Goal: Task Accomplishment & Management: Manage account settings

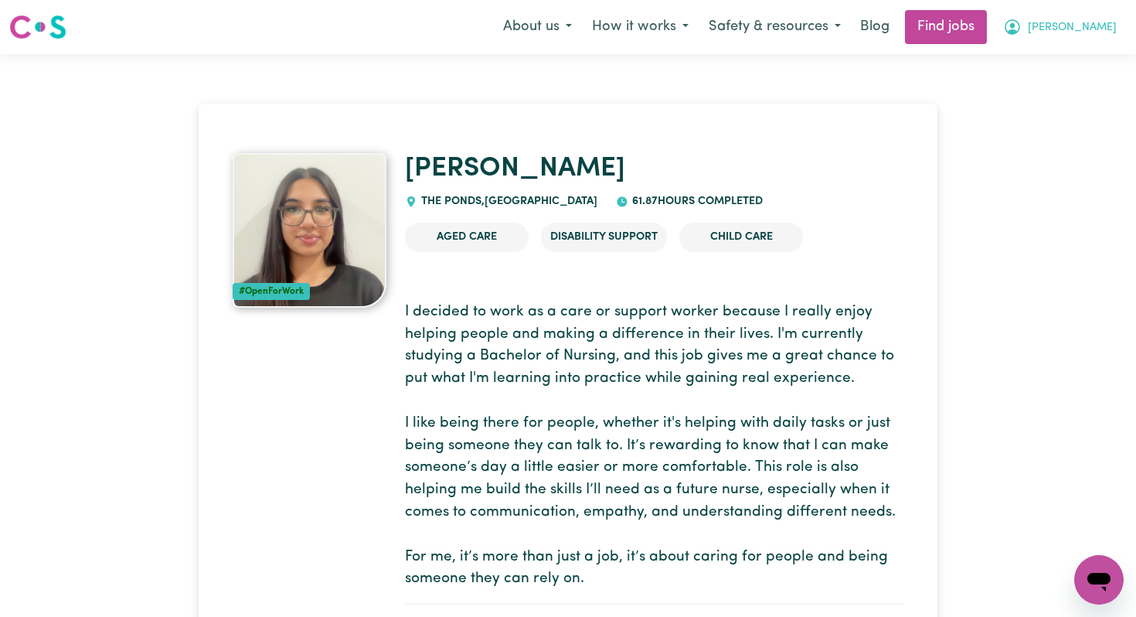
click at [1092, 24] on span "[PERSON_NAME]" at bounding box center [1072, 27] width 89 height 17
click at [1045, 60] on link "My Account" at bounding box center [1065, 60] width 122 height 29
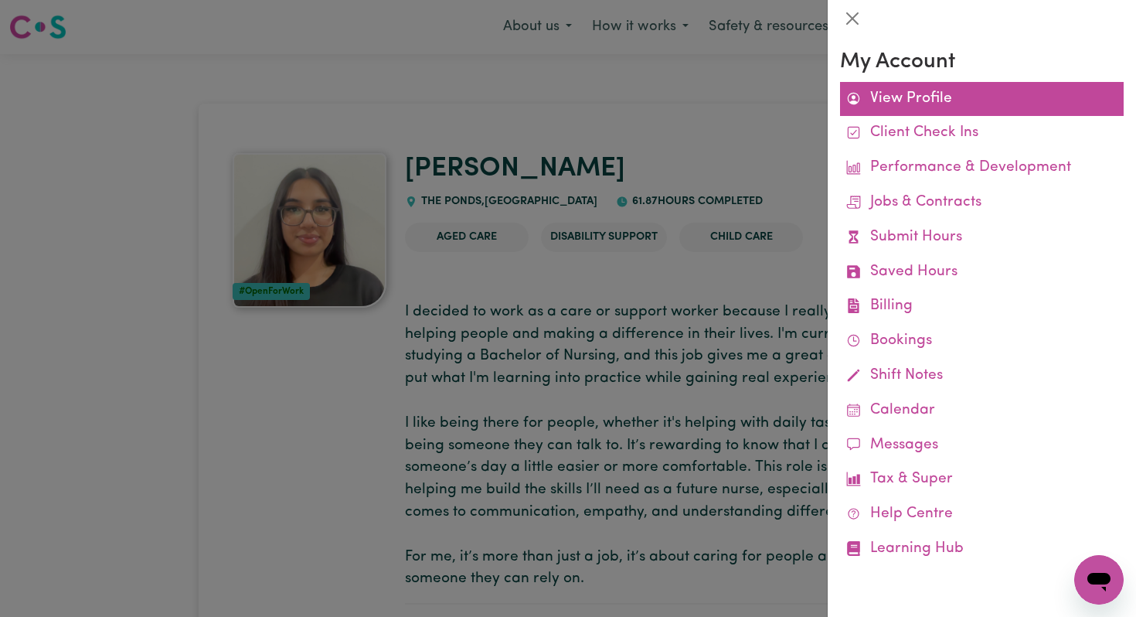
click at [1012, 96] on link "View Profile" at bounding box center [982, 99] width 284 height 35
click at [927, 114] on link "View Profile" at bounding box center [982, 99] width 284 height 35
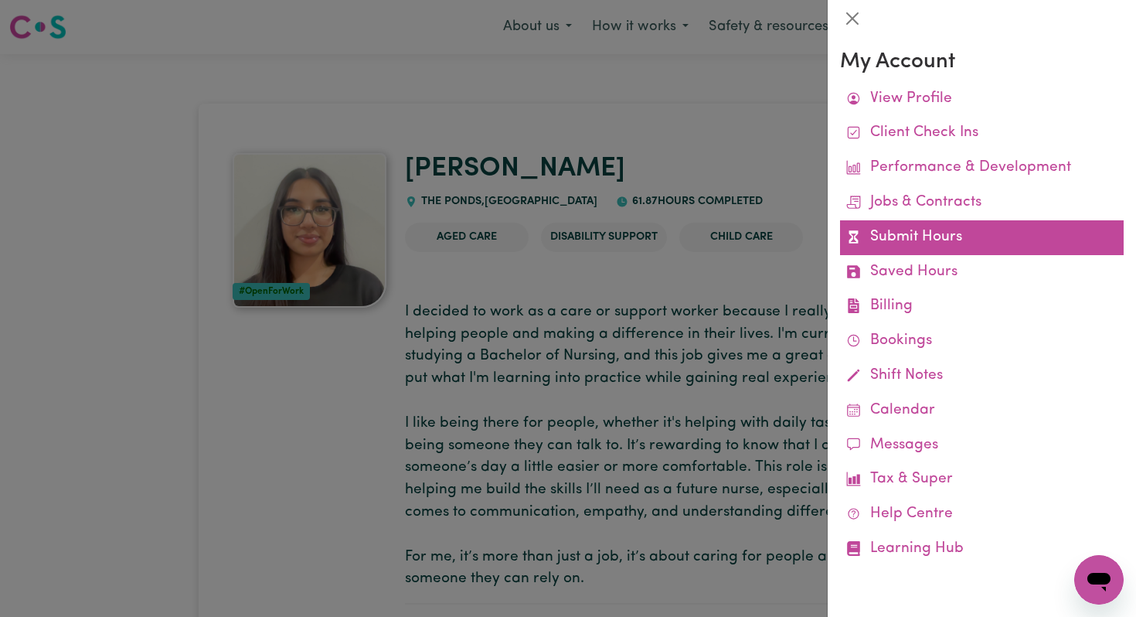
click at [881, 244] on link "Submit Hours" at bounding box center [982, 237] width 284 height 35
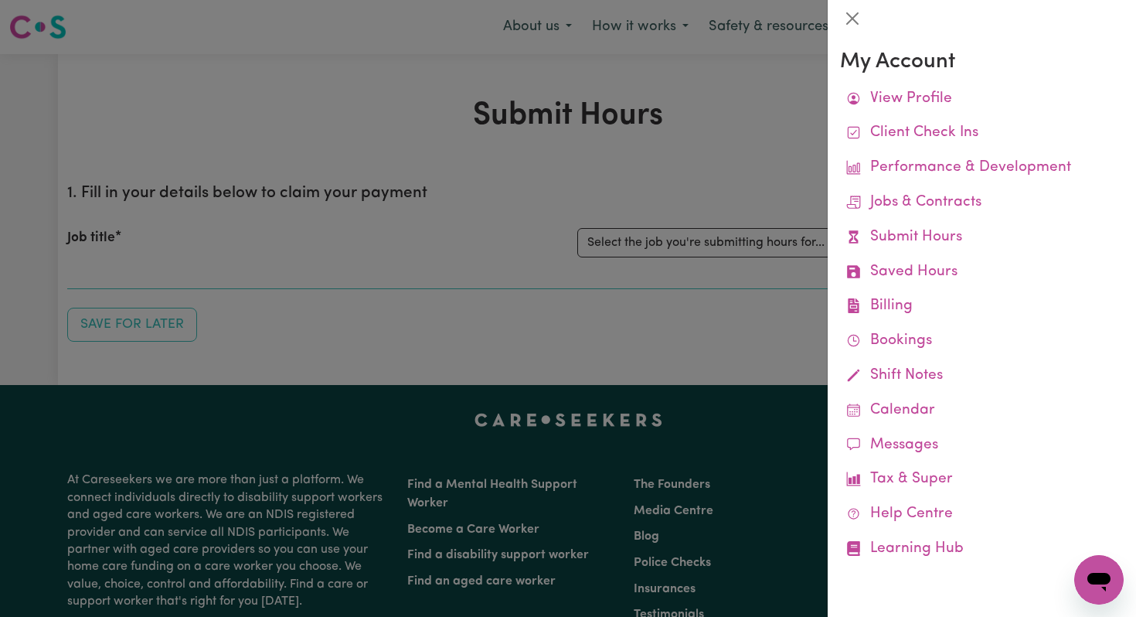
click at [771, 203] on div at bounding box center [568, 308] width 1136 height 617
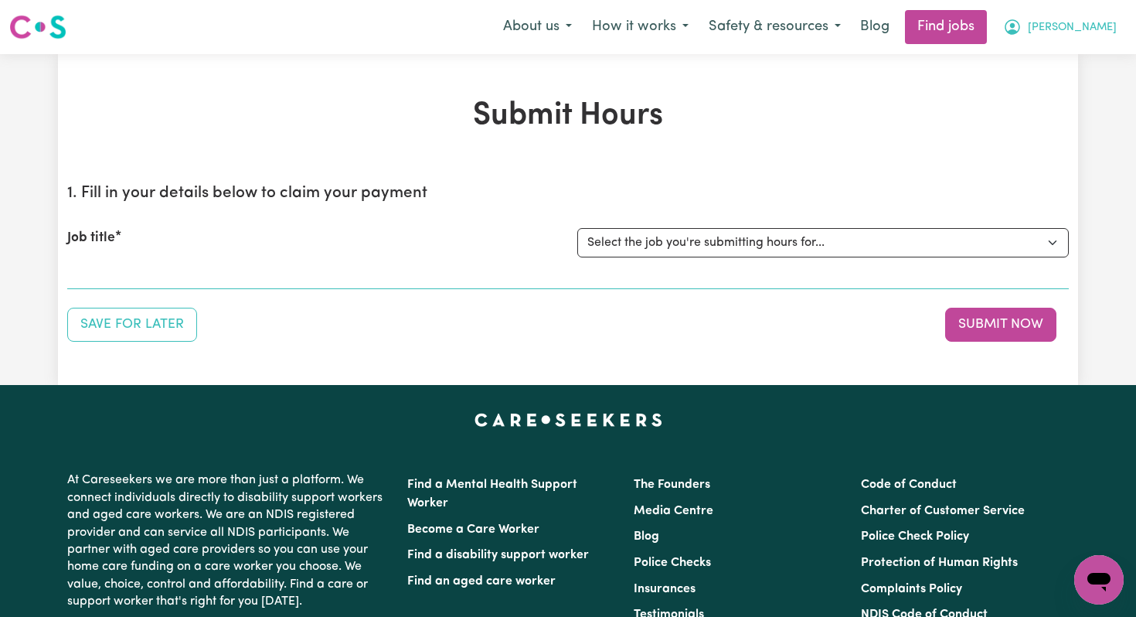
click at [1068, 31] on button "[PERSON_NAME]" at bounding box center [1060, 27] width 134 height 32
click at [1044, 66] on link "My Account" at bounding box center [1065, 60] width 122 height 29
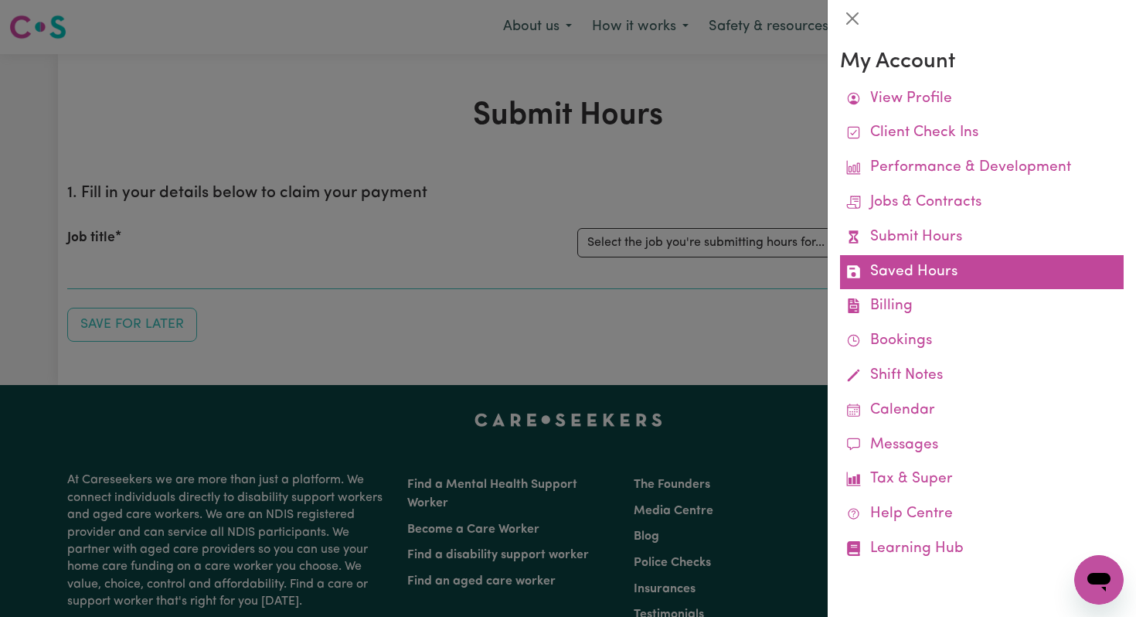
click at [953, 263] on link "Saved Hours" at bounding box center [982, 272] width 284 height 35
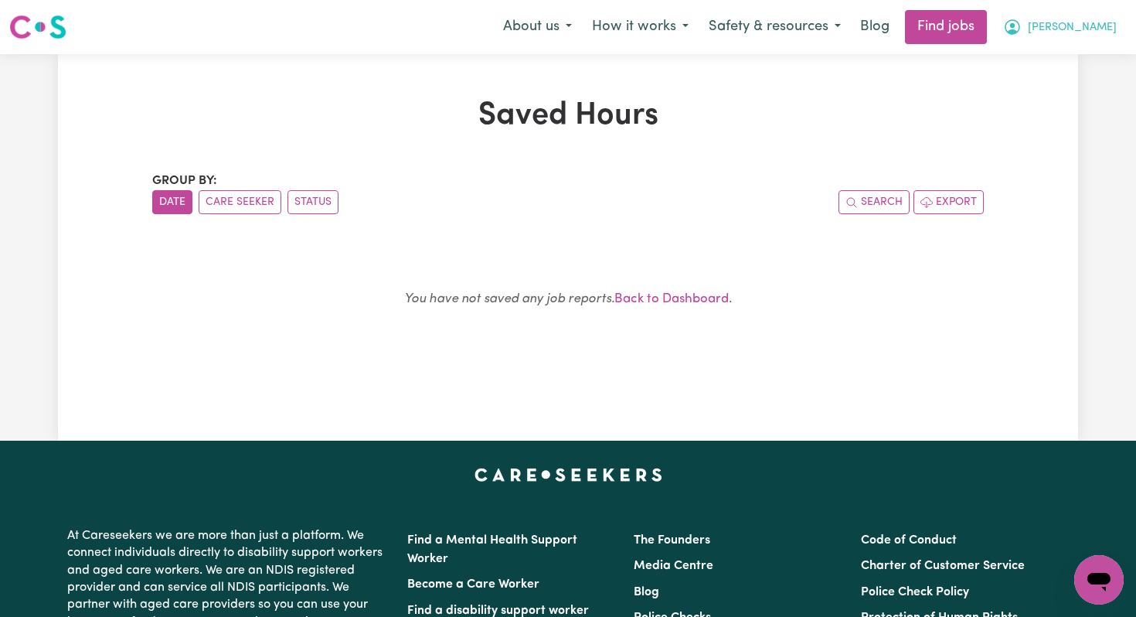
click at [1088, 26] on span "[PERSON_NAME]" at bounding box center [1072, 27] width 89 height 17
click at [1067, 64] on link "My Account" at bounding box center [1065, 60] width 122 height 29
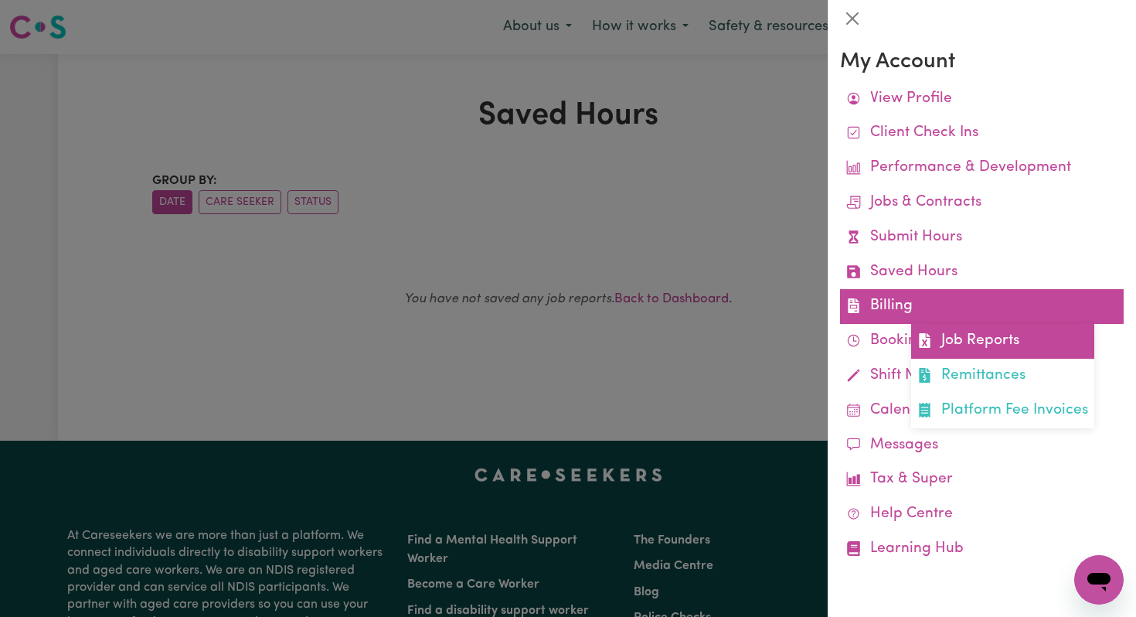
click at [975, 327] on link "Job Reports" at bounding box center [1002, 341] width 183 height 35
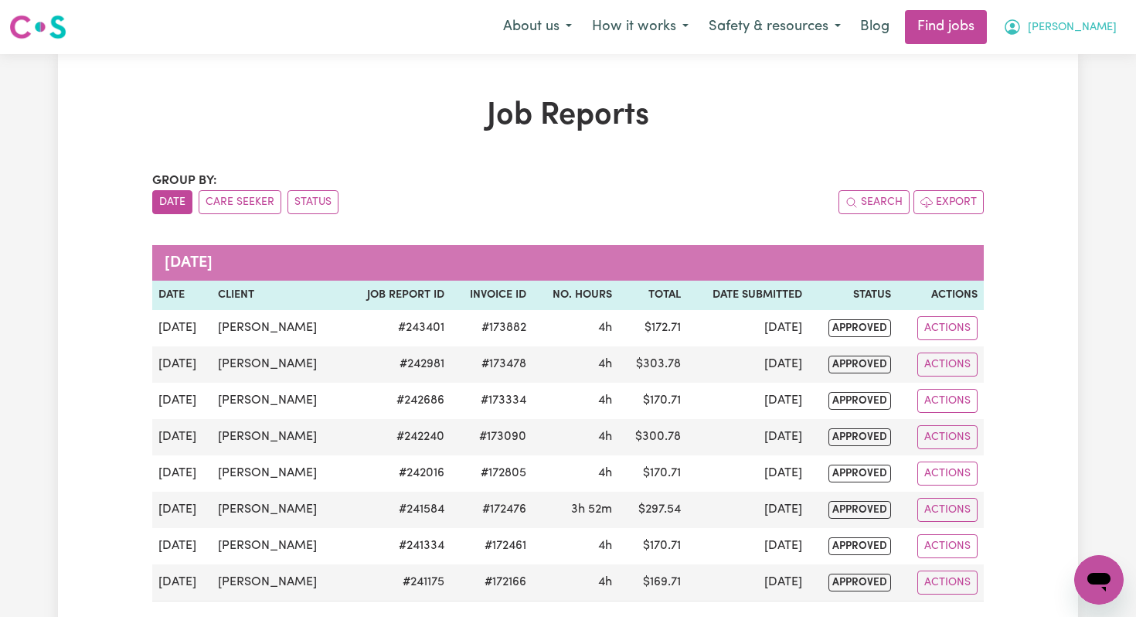
click at [1084, 22] on span "[PERSON_NAME]" at bounding box center [1072, 27] width 89 height 17
click at [1058, 62] on link "My Account" at bounding box center [1065, 60] width 122 height 29
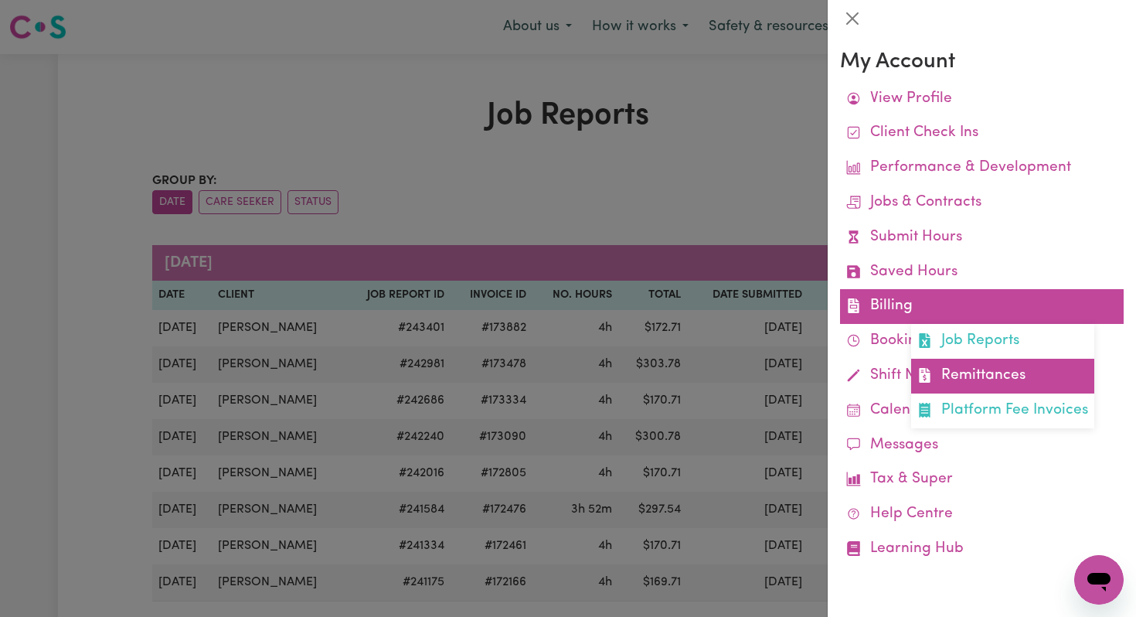
click at [956, 374] on link "Remittances" at bounding box center [1002, 376] width 183 height 35
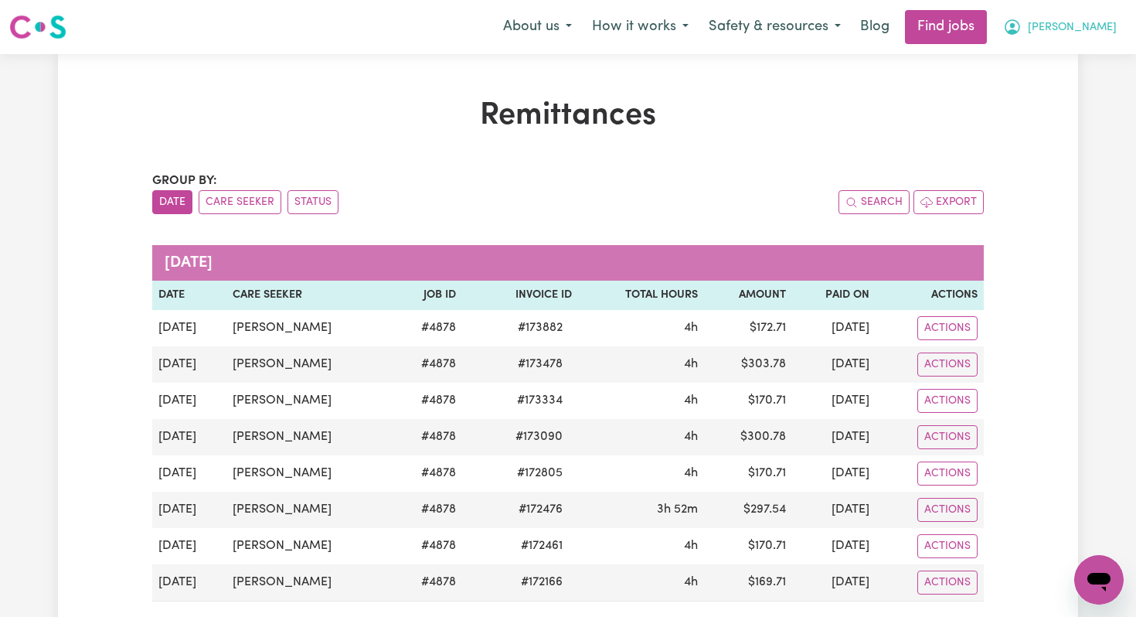
click at [1082, 22] on span "[PERSON_NAME]" at bounding box center [1072, 27] width 89 height 17
click at [1054, 68] on link "My Account" at bounding box center [1065, 60] width 122 height 29
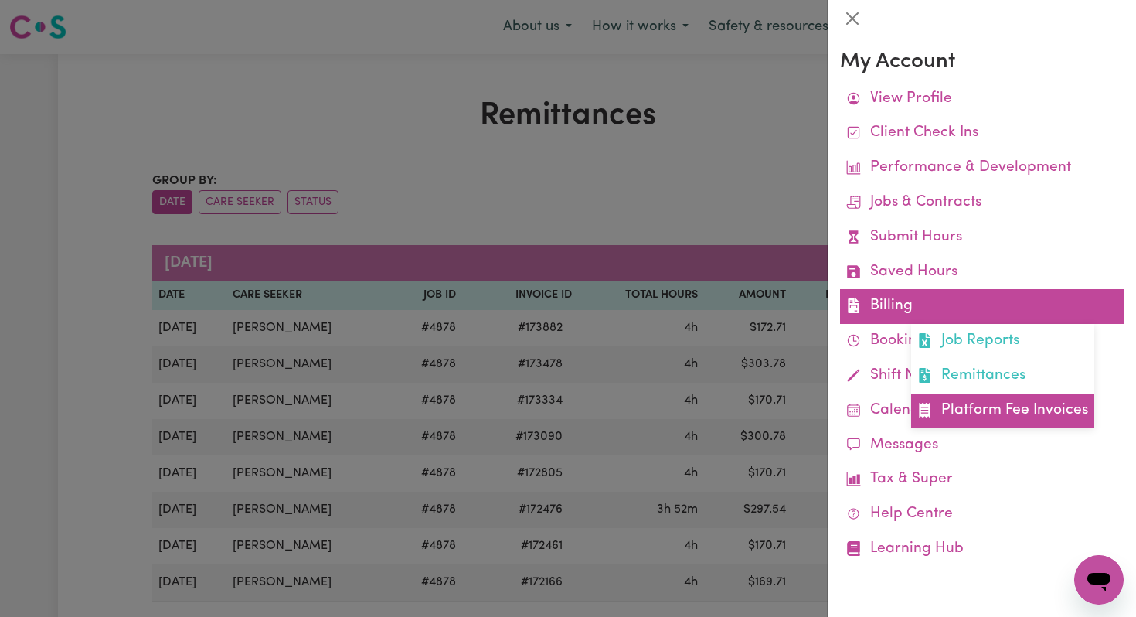
click at [959, 403] on link "Platform Fee Invoices" at bounding box center [1002, 410] width 183 height 35
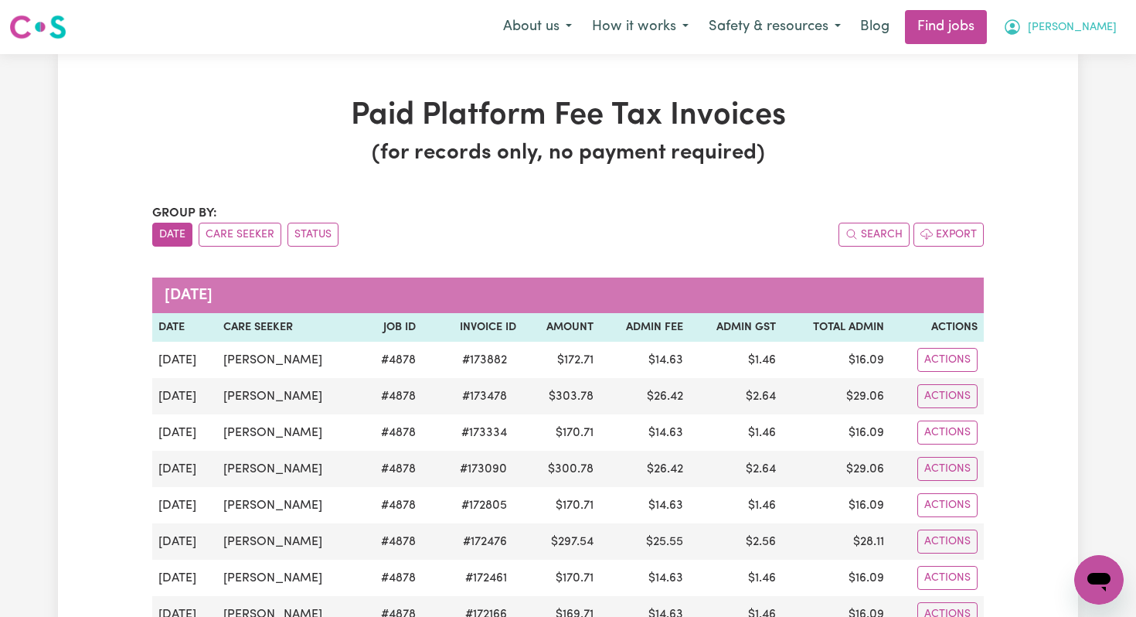
click at [1073, 24] on button "[PERSON_NAME]" at bounding box center [1060, 27] width 134 height 32
click at [1051, 72] on link "My Account" at bounding box center [1065, 60] width 122 height 29
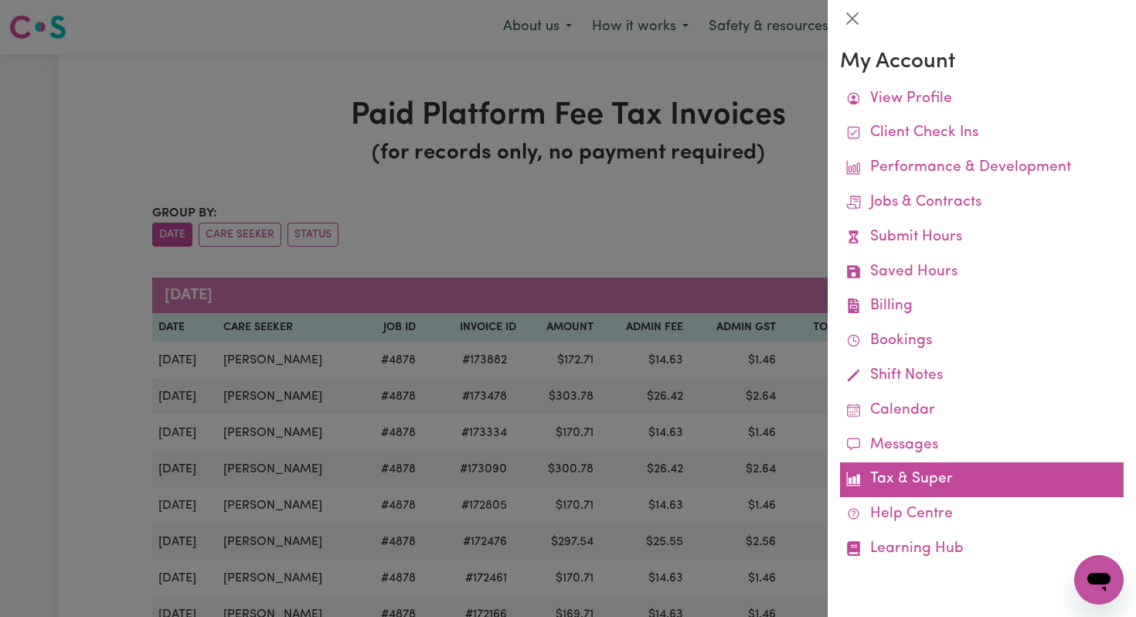
click at [887, 481] on link "Tax & Super" at bounding box center [982, 479] width 284 height 35
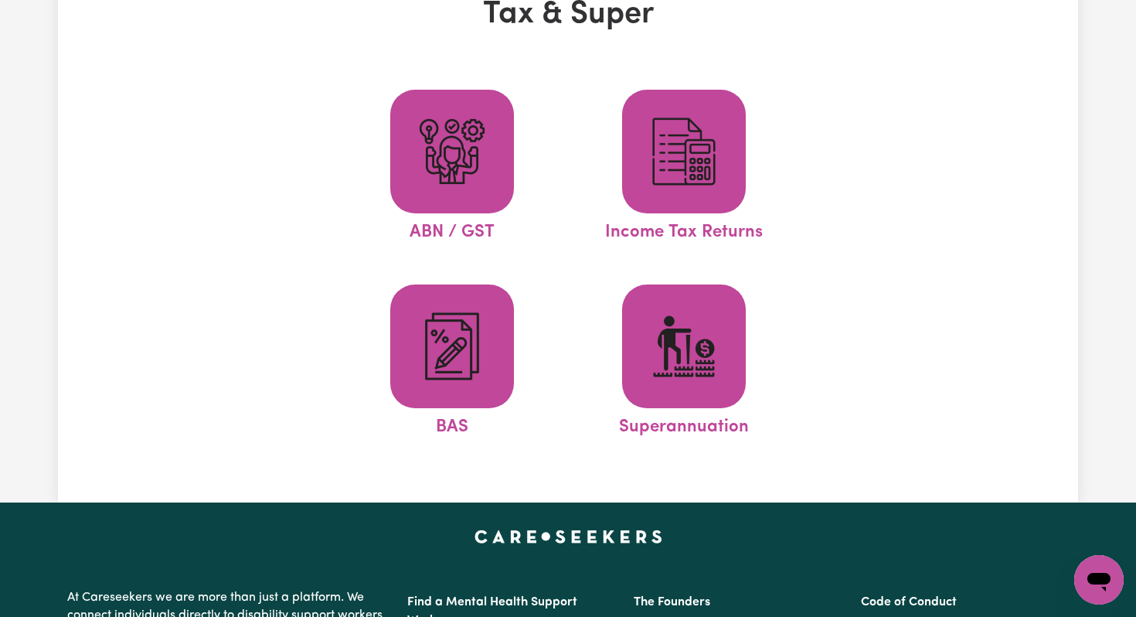
scroll to position [119, 0]
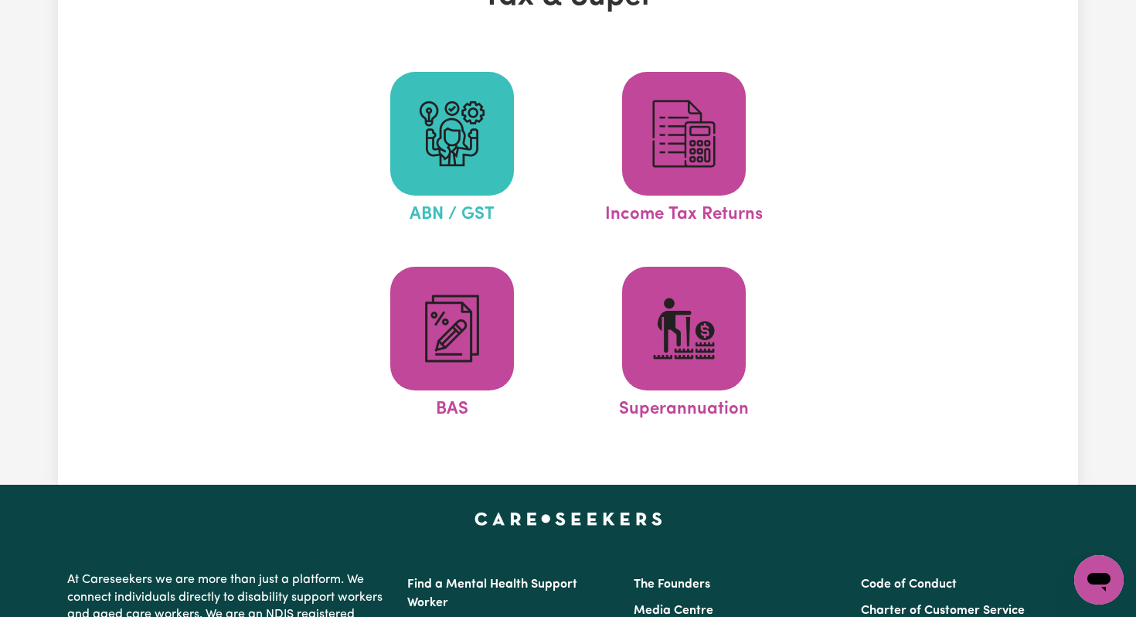
click at [483, 129] on img at bounding box center [452, 134] width 74 height 74
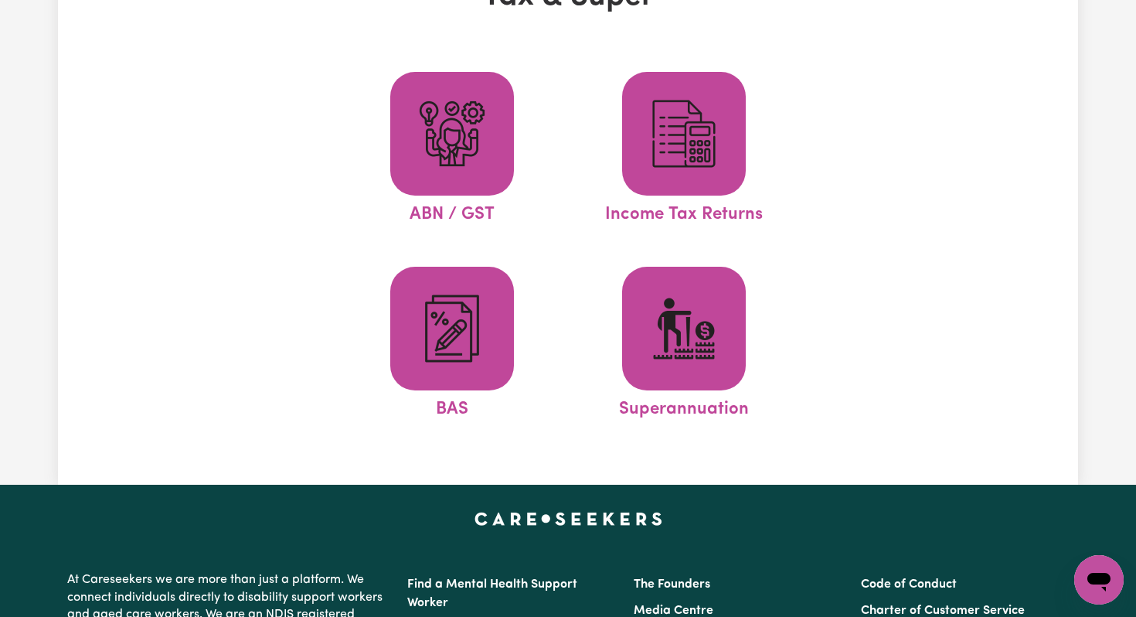
scroll to position [0, 0]
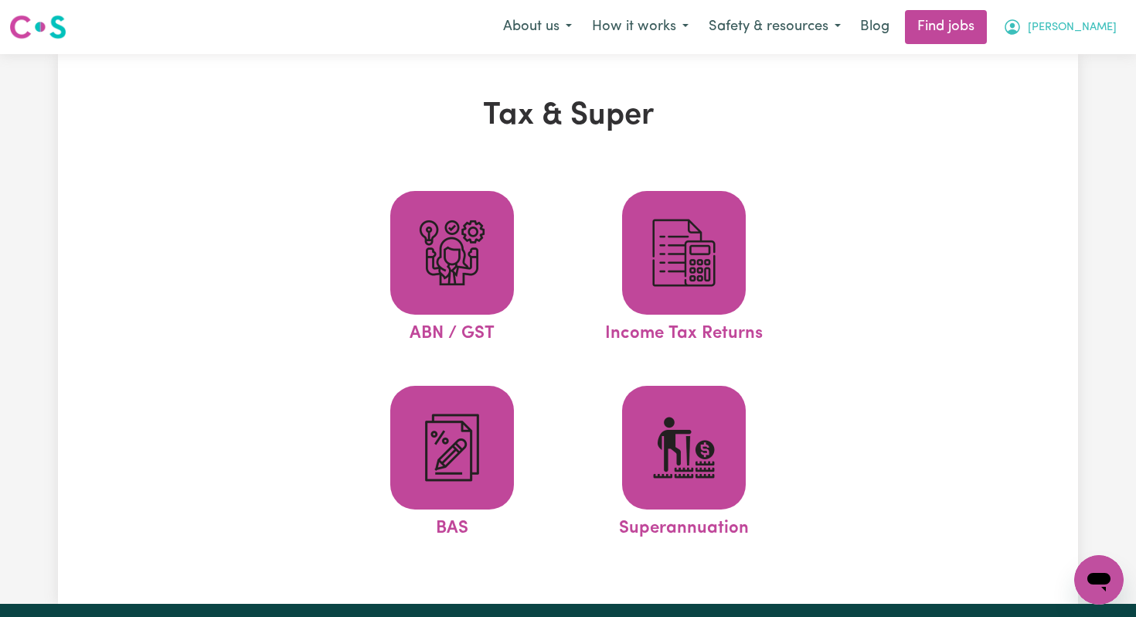
click at [1081, 35] on span "[PERSON_NAME]" at bounding box center [1072, 27] width 89 height 17
click at [1063, 78] on link "My Dashboard" at bounding box center [1065, 88] width 122 height 29
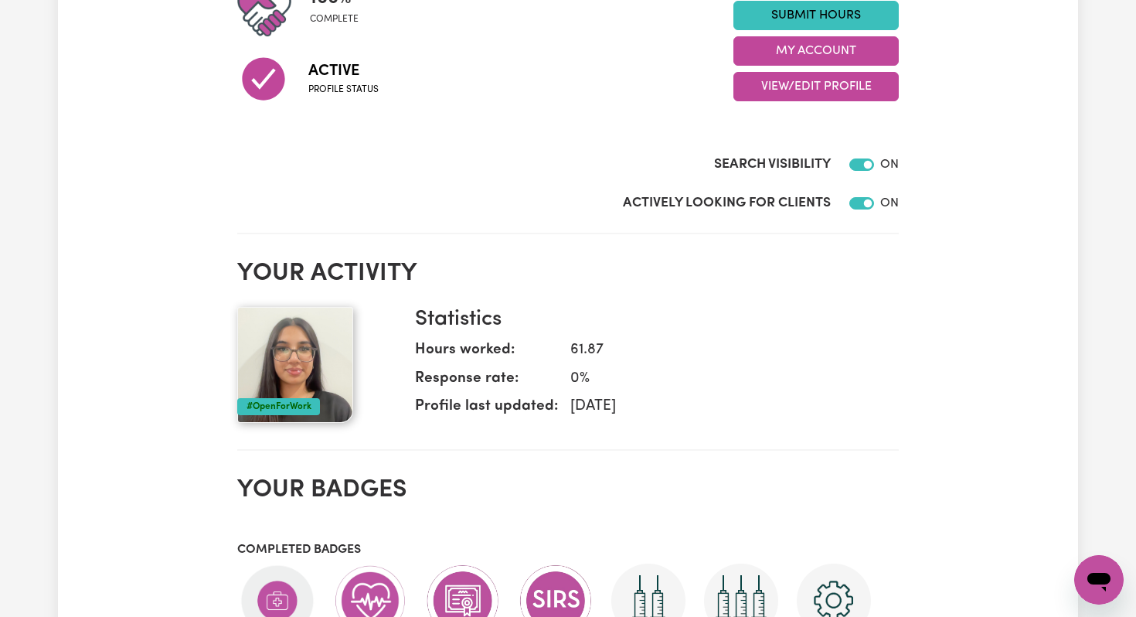
scroll to position [238, 0]
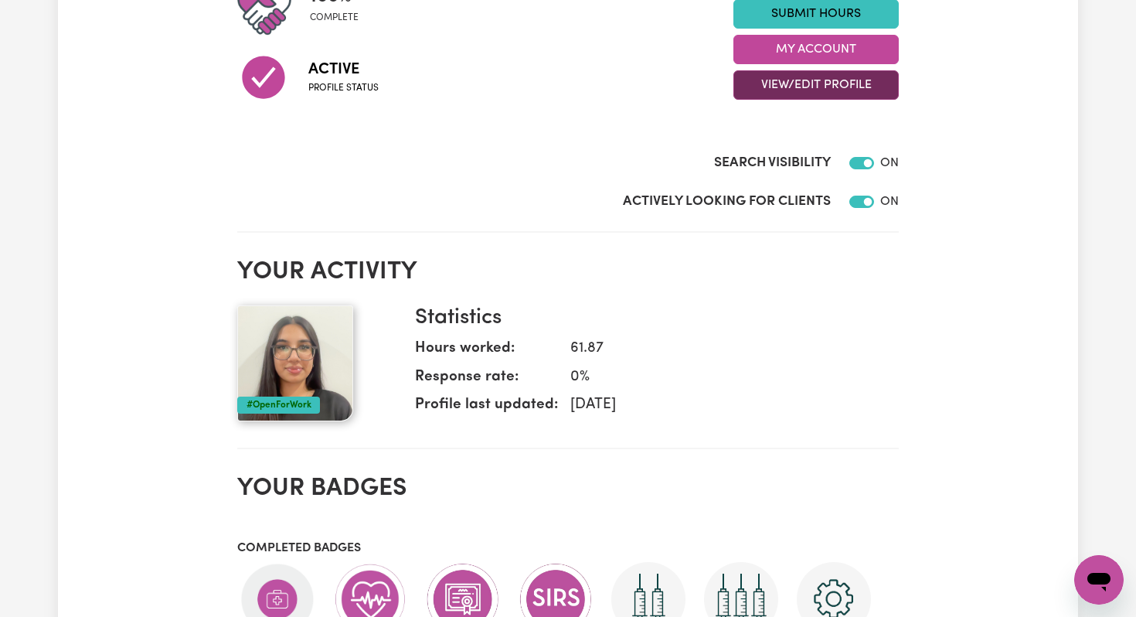
click at [823, 93] on button "View/Edit Profile" at bounding box center [816, 84] width 165 height 29
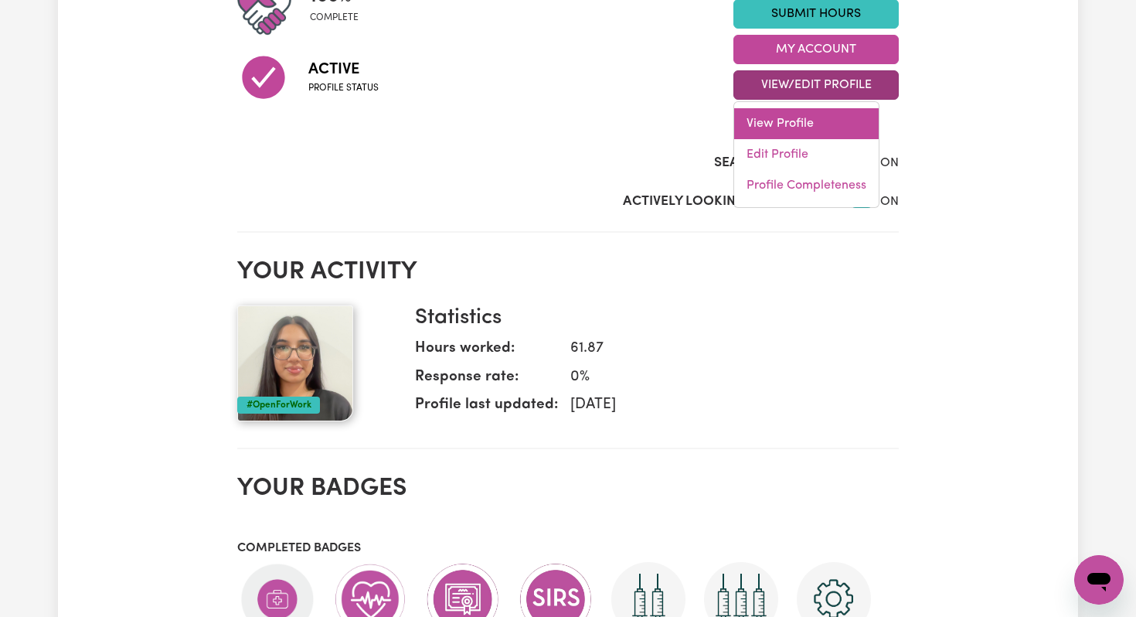
click at [809, 127] on link "View Profile" at bounding box center [806, 123] width 145 height 31
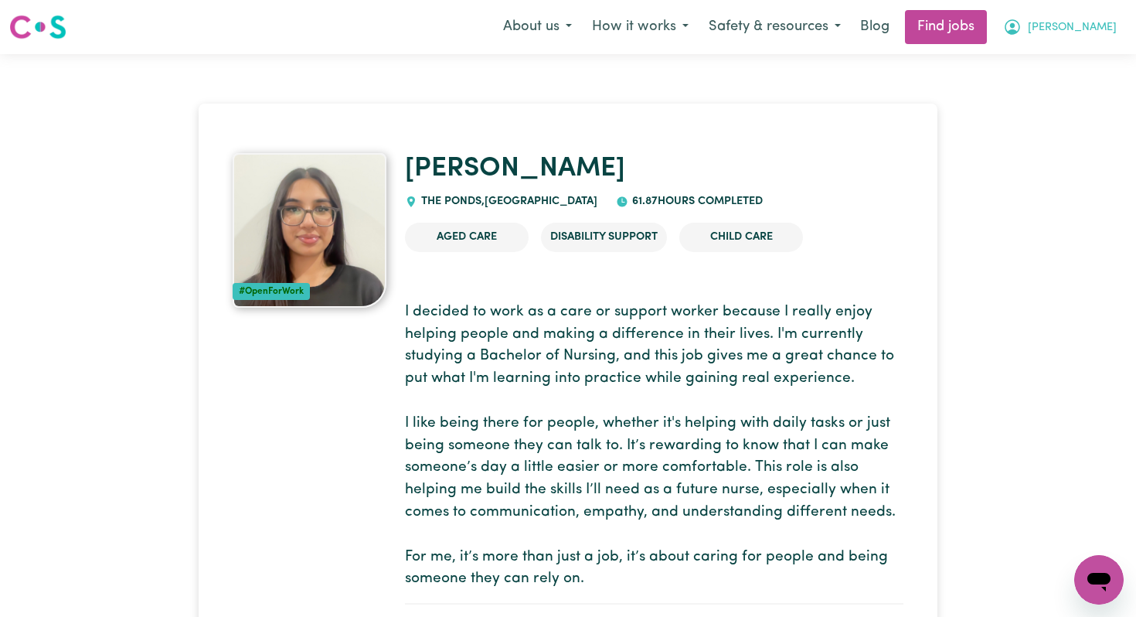
click at [1064, 16] on button "[PERSON_NAME]" at bounding box center [1060, 27] width 134 height 32
click at [1029, 88] on link "My Dashboard" at bounding box center [1065, 88] width 122 height 29
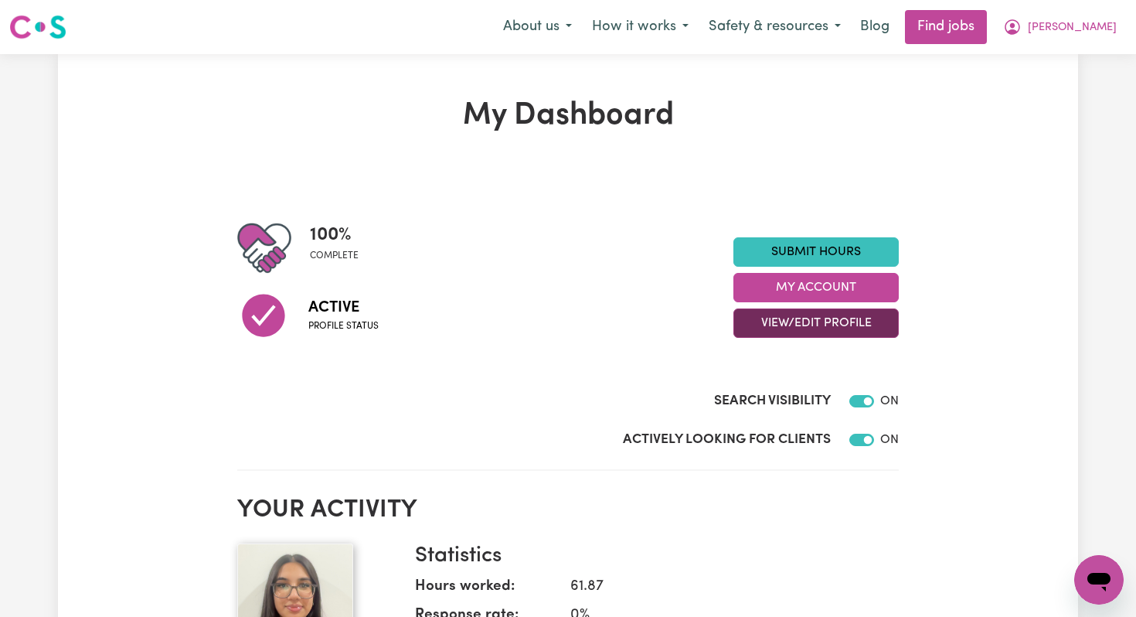
click at [823, 322] on button "View/Edit Profile" at bounding box center [816, 322] width 165 height 29
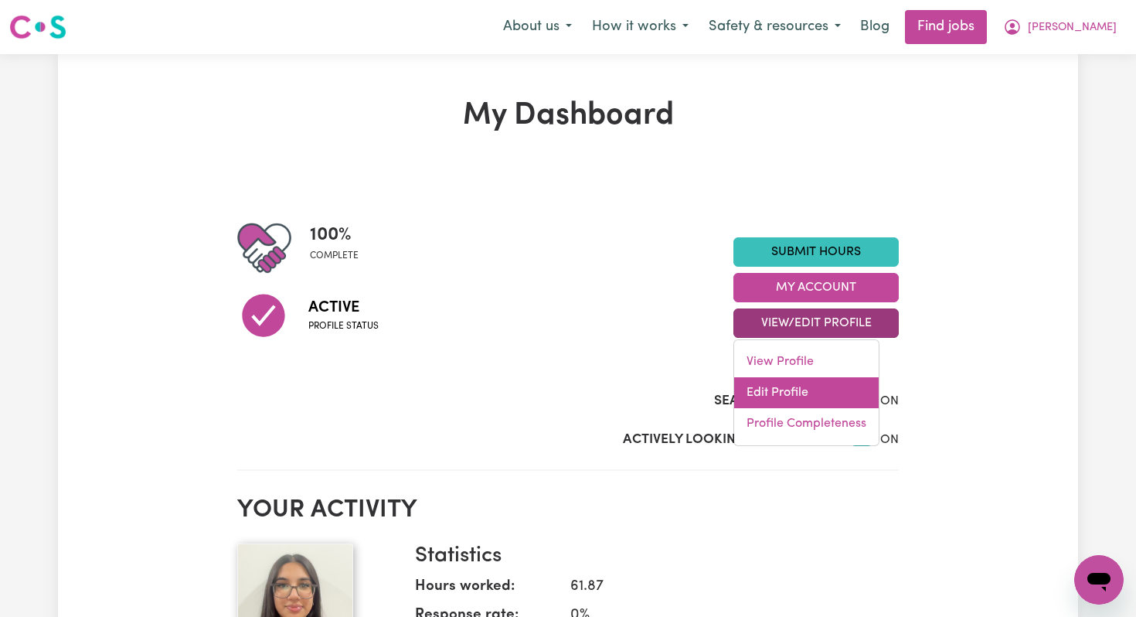
click at [809, 384] on link "Edit Profile" at bounding box center [806, 392] width 145 height 31
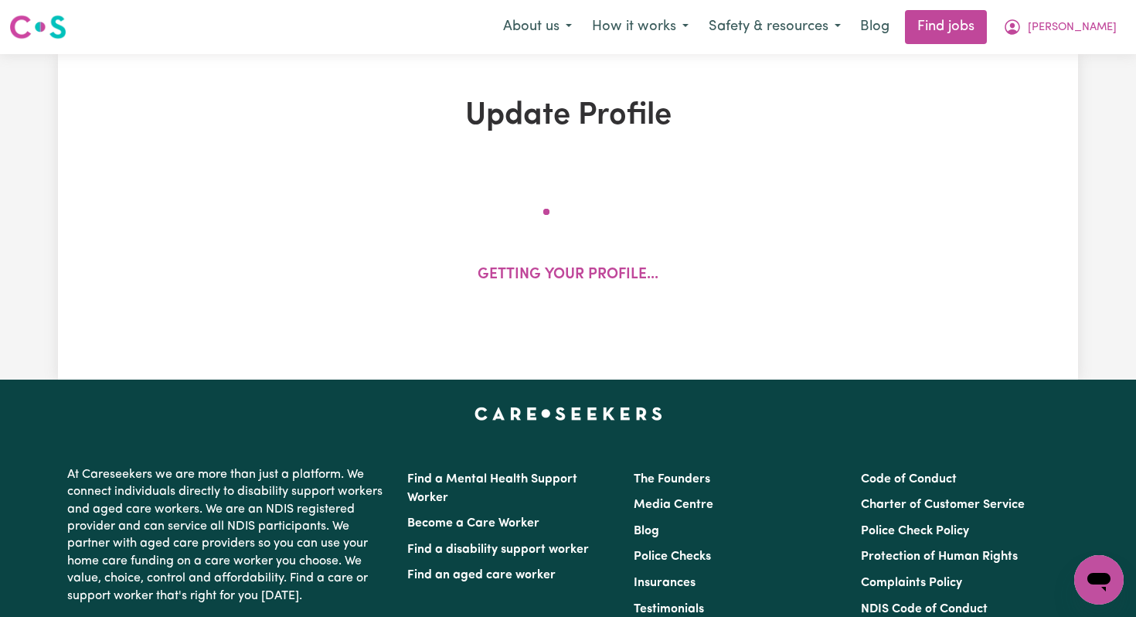
select select "[DEMOGRAPHIC_DATA]"
select select "[DEMOGRAPHIC_DATA] Citizen"
select select "Studying a healthcare related degree or qualification"
select select "39"
select select "49"
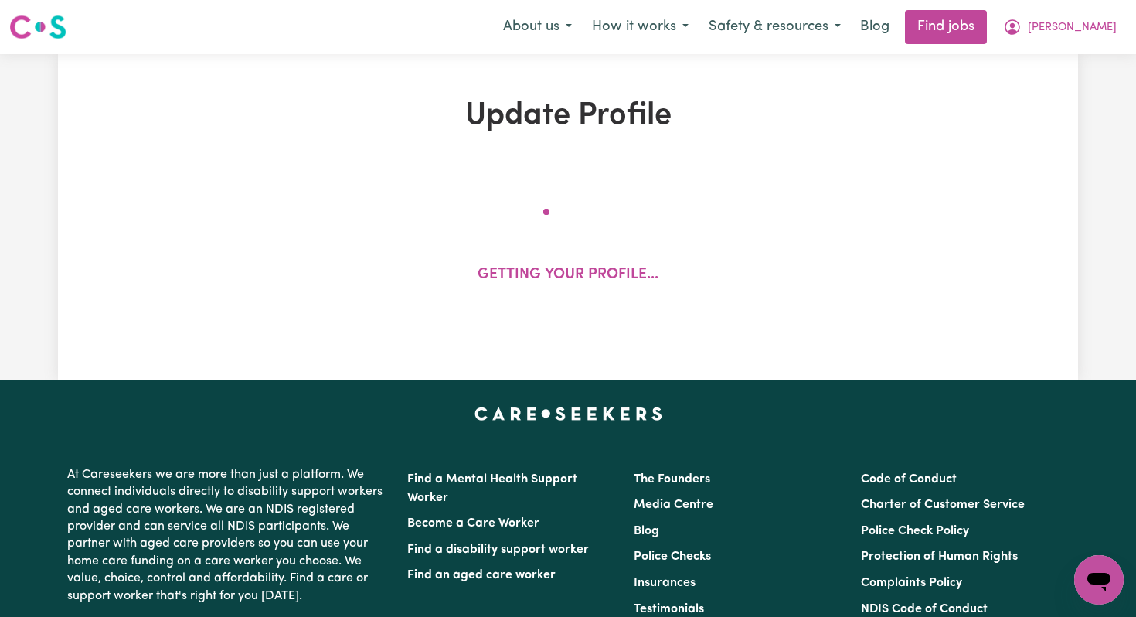
select select "59"
select select "65"
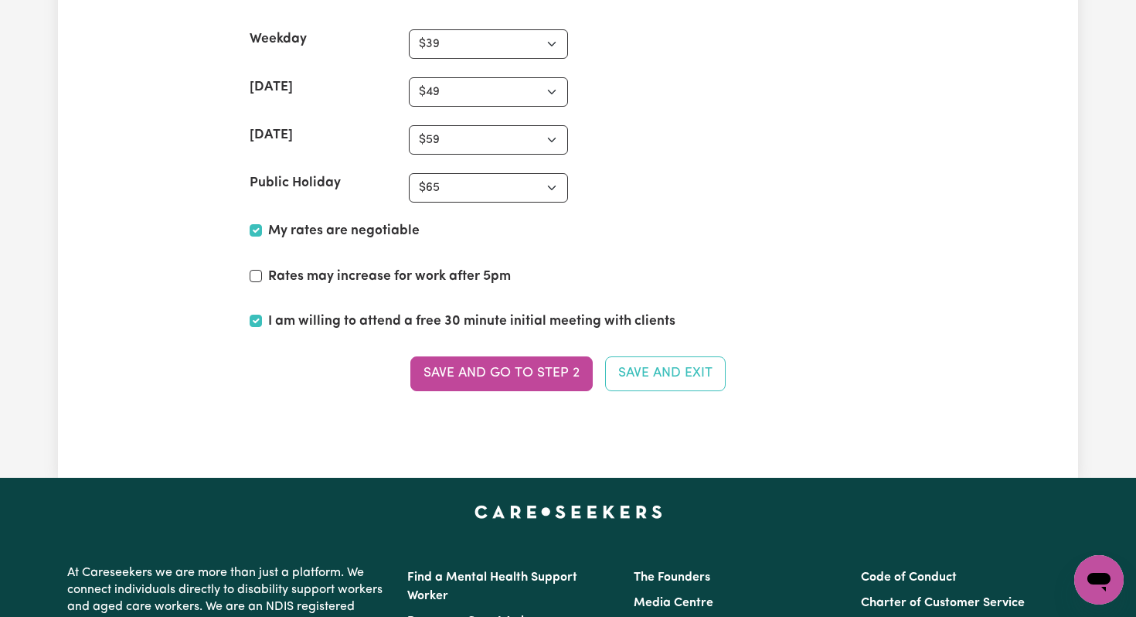
scroll to position [3847, 0]
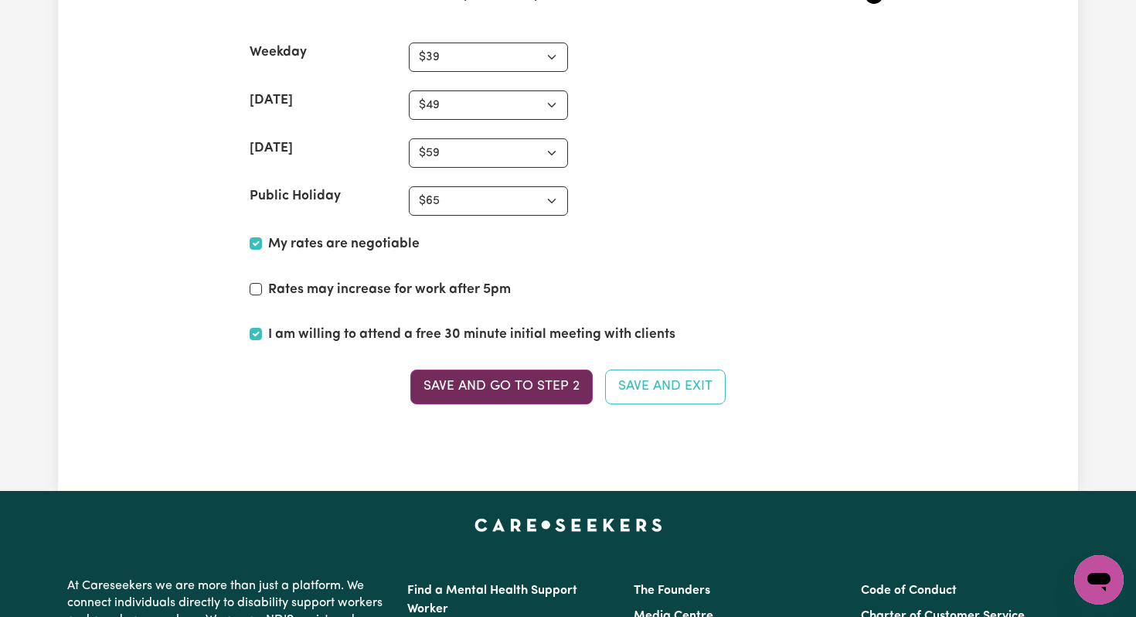
click at [545, 383] on button "Save and go to Step 2" at bounding box center [502, 387] width 182 height 34
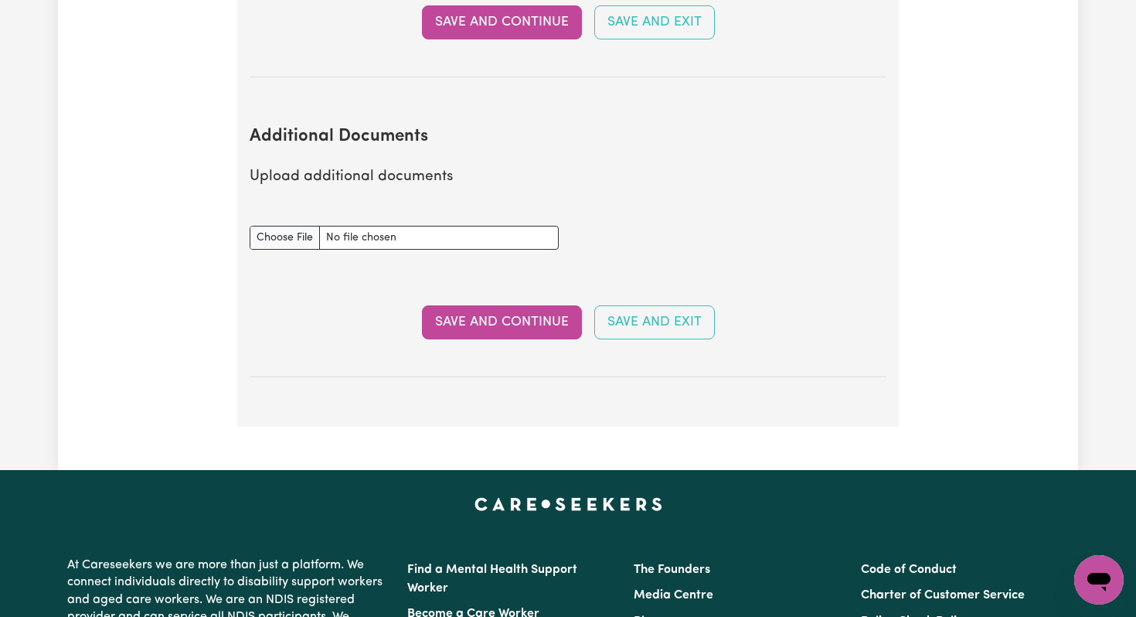
scroll to position [3153, 0]
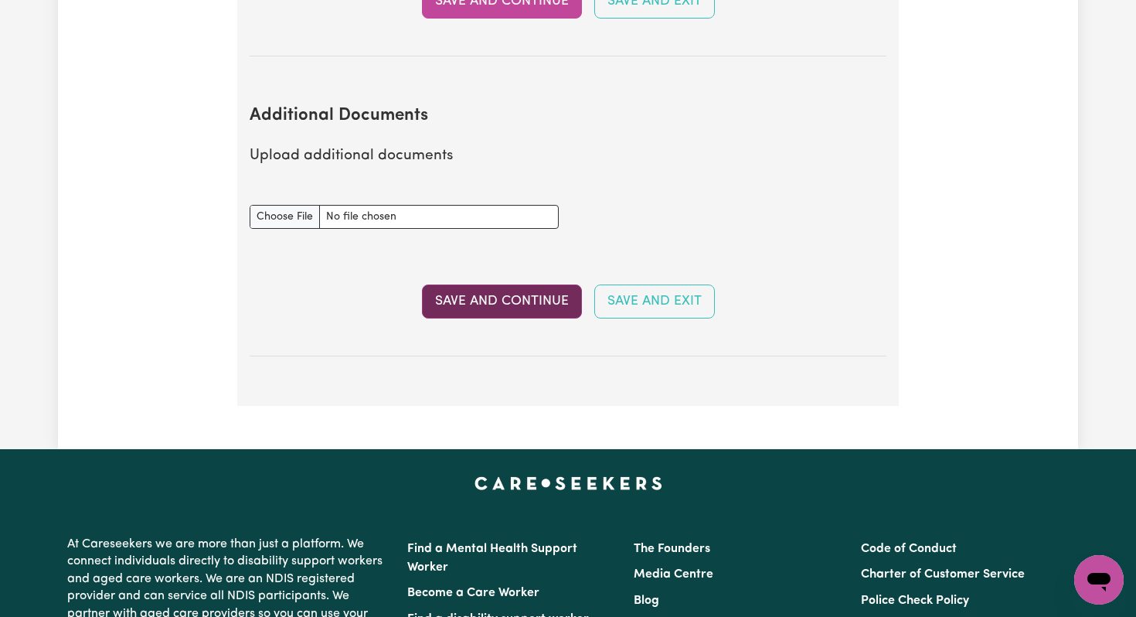
click at [522, 288] on button "Save and Continue" at bounding box center [502, 301] width 160 height 34
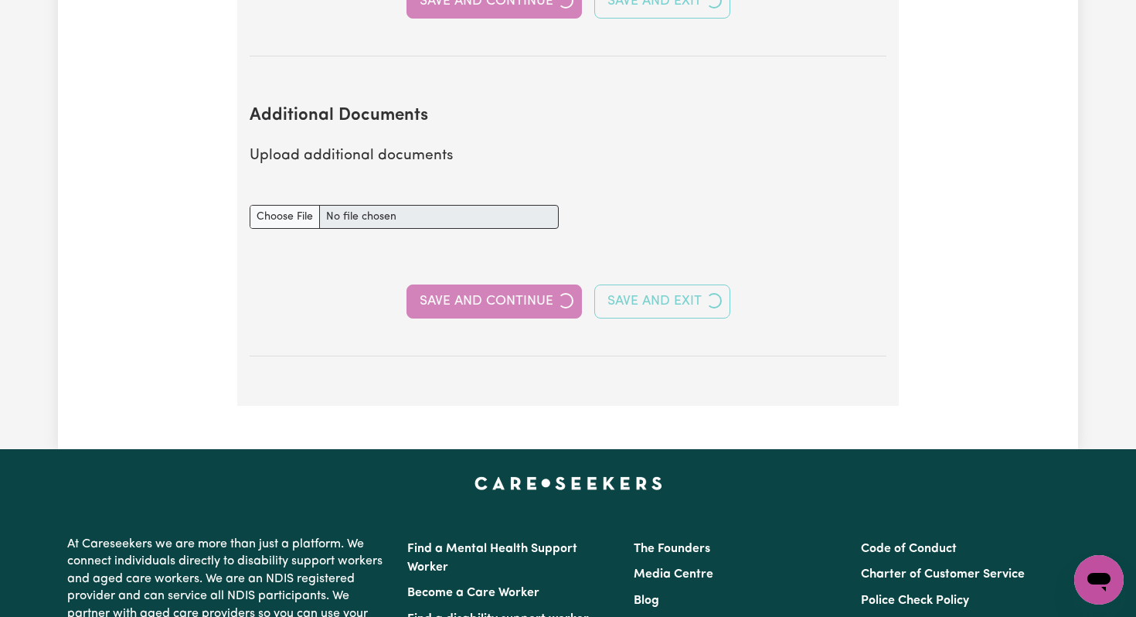
select select "2024"
select select "2025"
select select "Certificate III (Individual Support)"
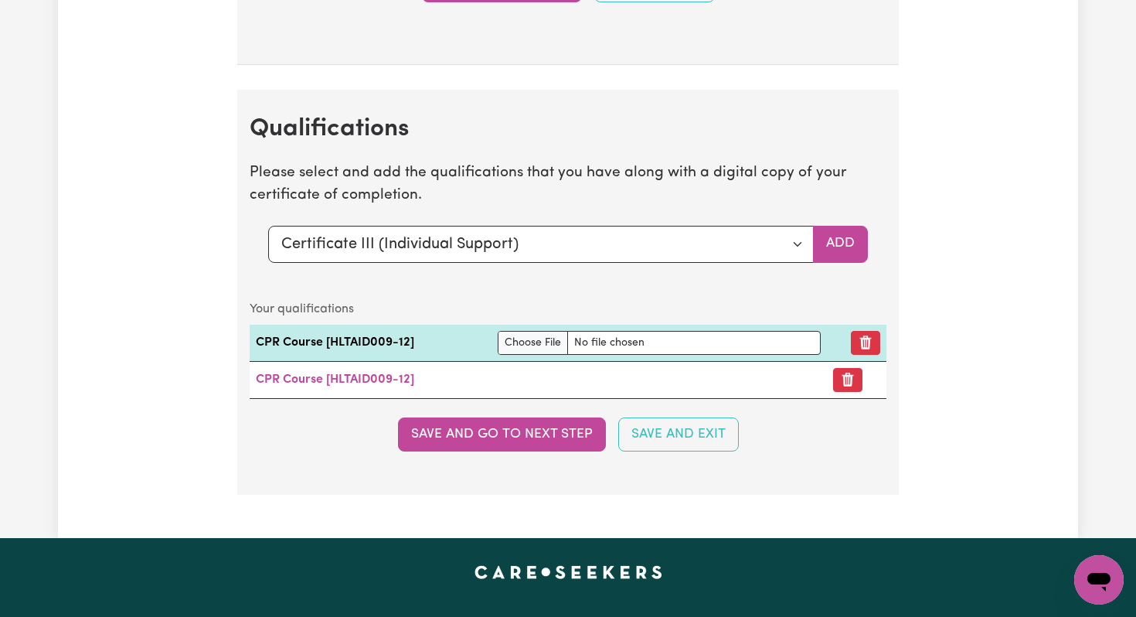
scroll to position [3967, 0]
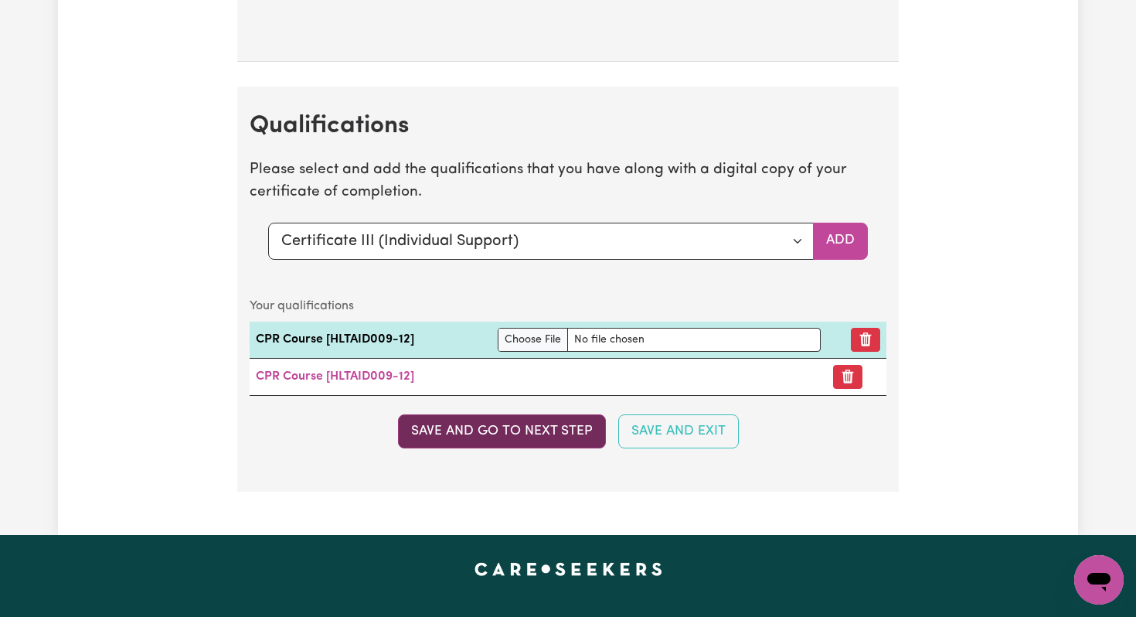
click at [577, 430] on button "Save and go to next step" at bounding box center [502, 431] width 208 height 34
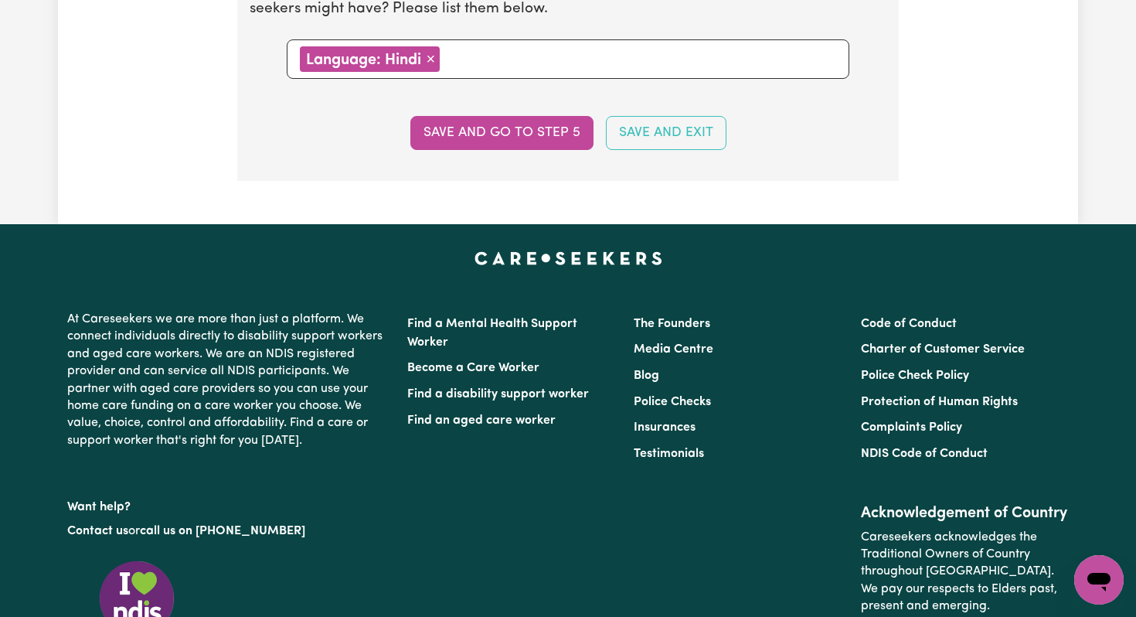
scroll to position [1707, 0]
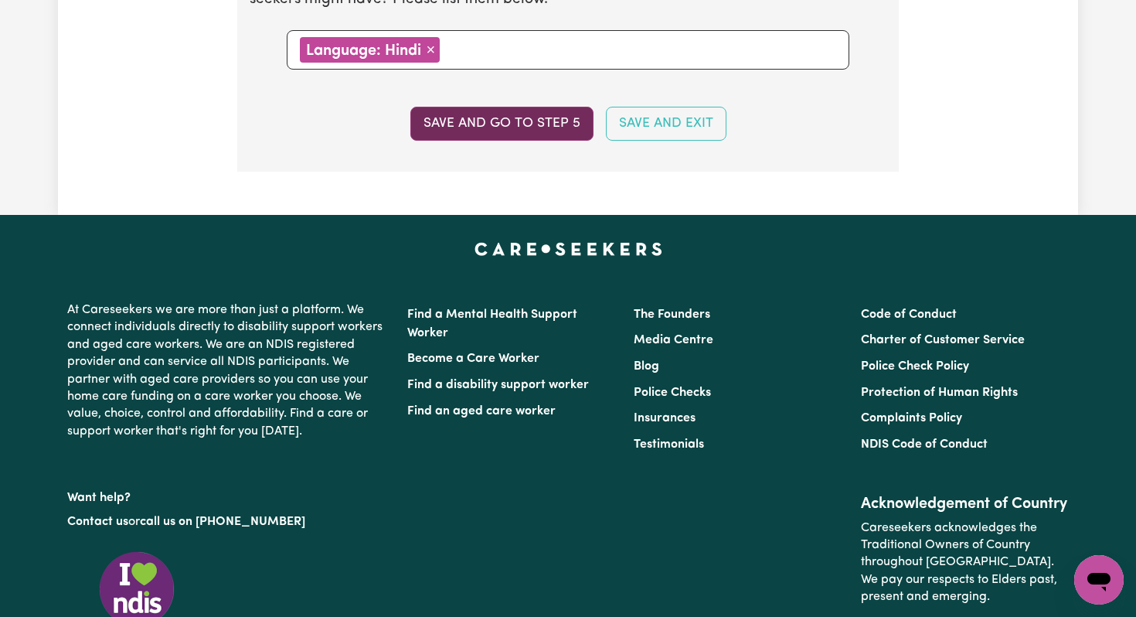
click at [529, 127] on button "Save and go to step 5" at bounding box center [502, 124] width 183 height 34
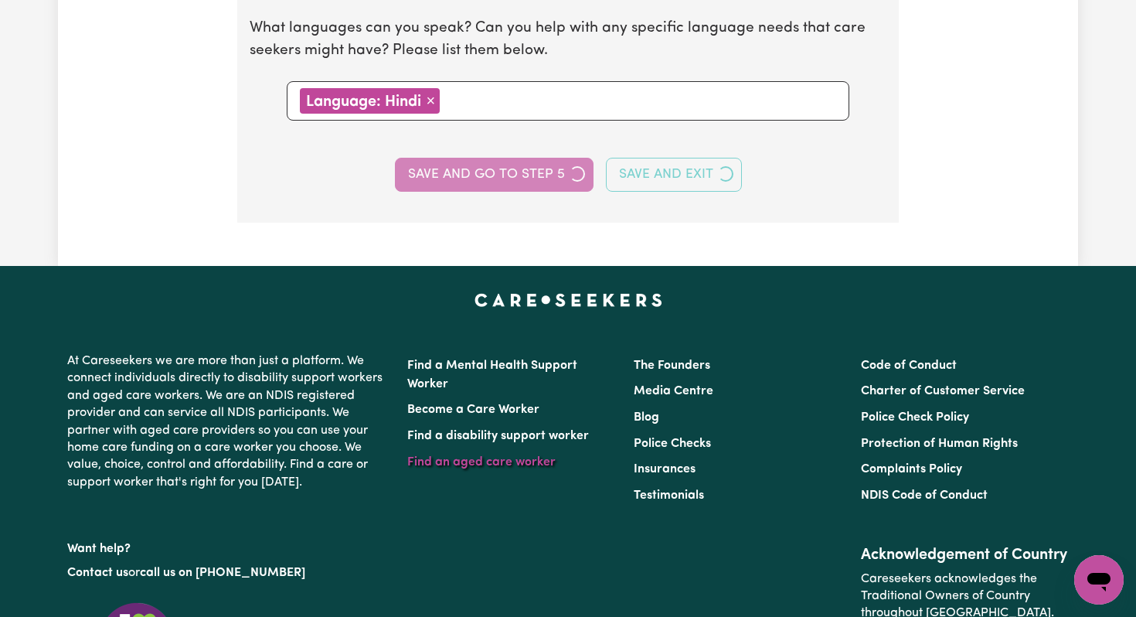
select select "I am providing services by being employed by an organisation"
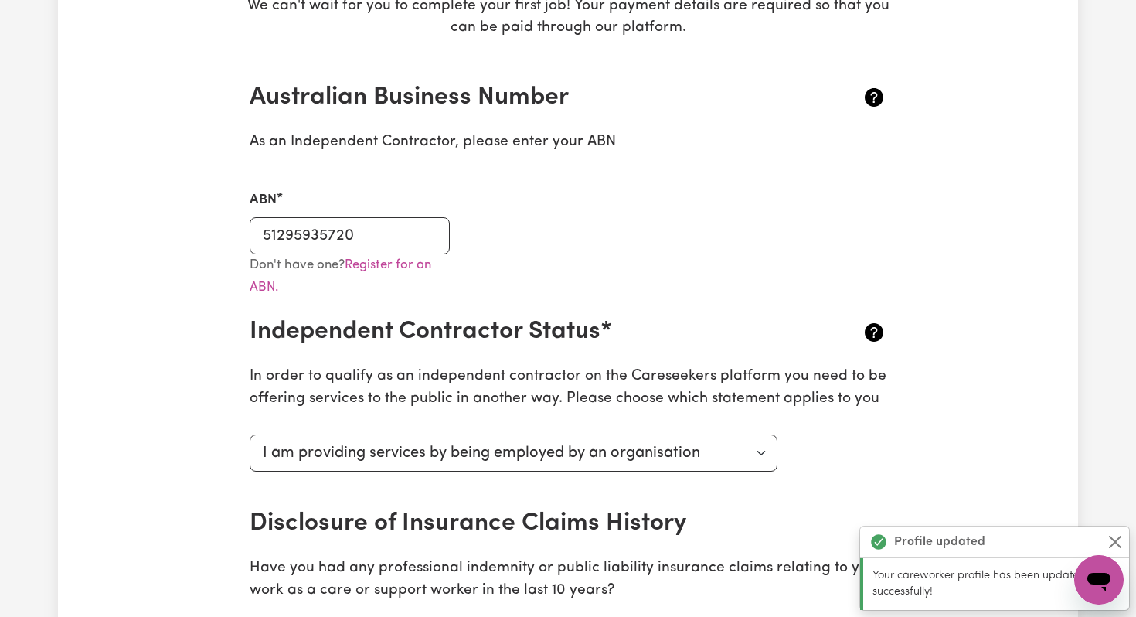
scroll to position [303, 0]
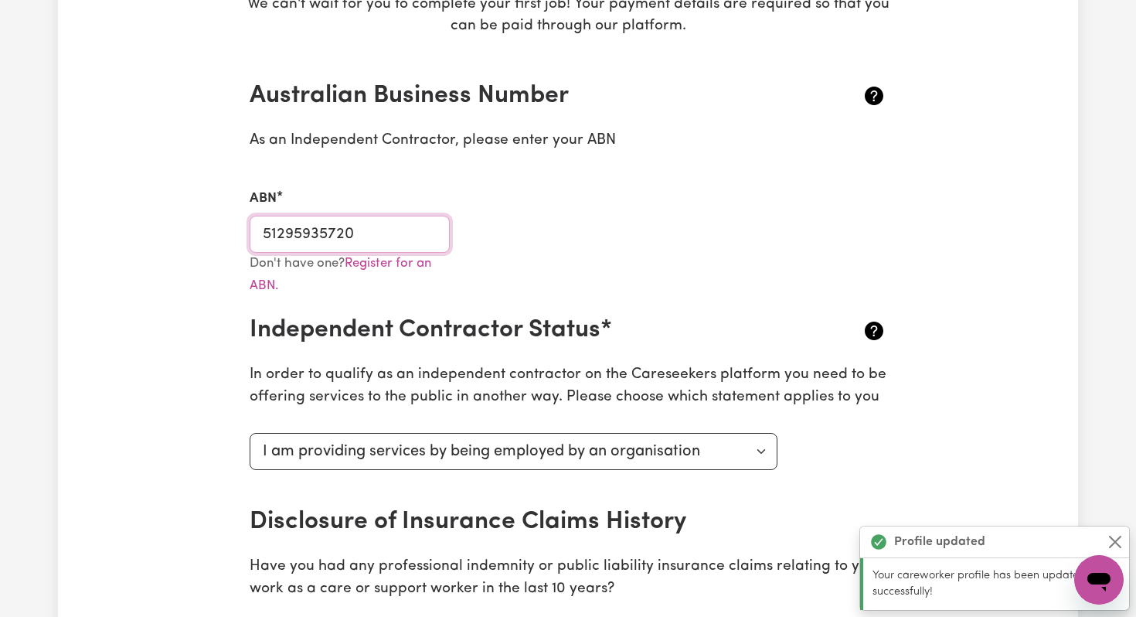
click at [381, 233] on input "51295935720" at bounding box center [350, 234] width 200 height 37
